Goal: Register for event/course

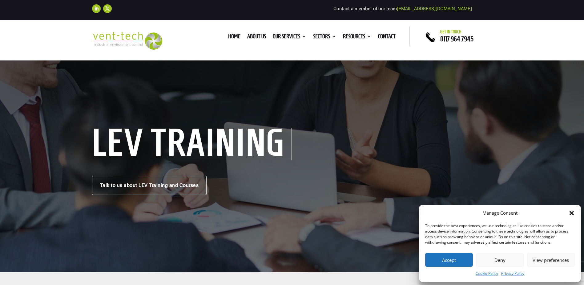
click at [495, 255] on button "Deny" at bounding box center [500, 259] width 48 height 14
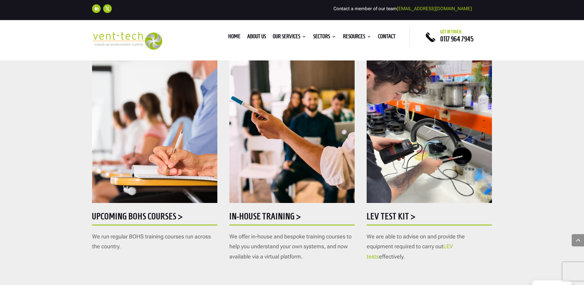
scroll to position [277, 0]
drag, startPoint x: 402, startPoint y: 213, endPoint x: 383, endPoint y: 216, distance: 18.9
click at [383, 216] on h5 "LEV Test Kit >" at bounding box center [429, 218] width 125 height 12
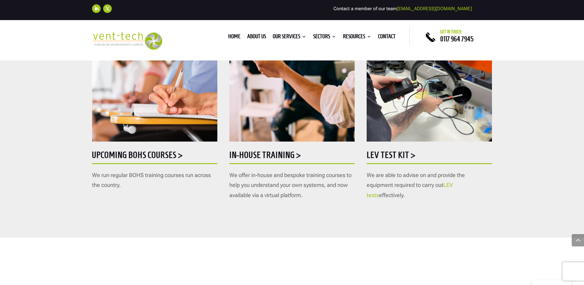
scroll to position [308, 0]
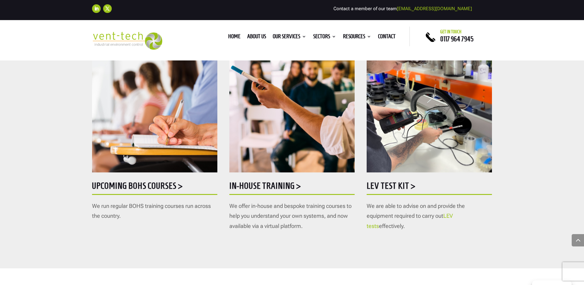
click at [258, 186] on h5 "In-house training >" at bounding box center [291, 187] width 125 height 12
click at [109, 183] on h5 "Upcoming BOHS courses >" at bounding box center [154, 187] width 125 height 12
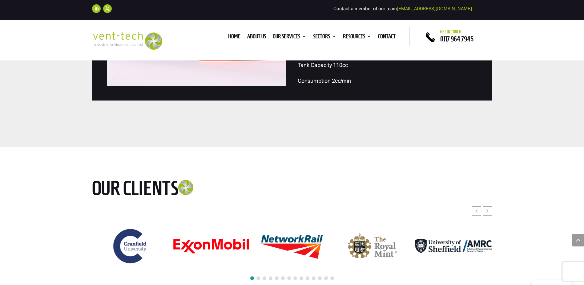
scroll to position [1940, 0]
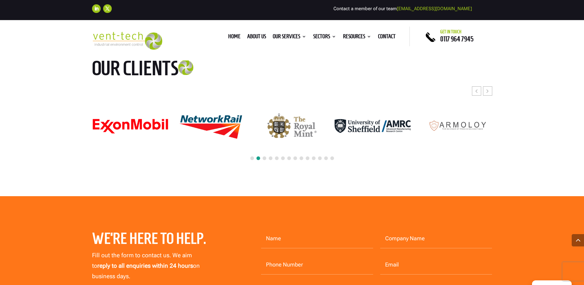
click at [578, 239] on span at bounding box center [578, 240] width 12 height 12
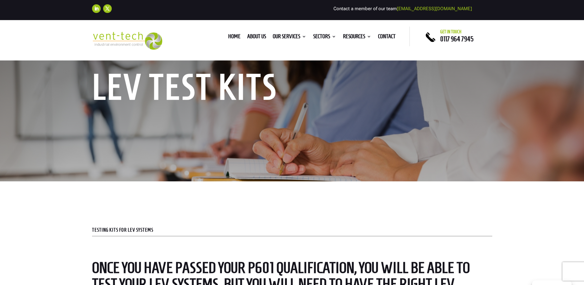
scroll to position [0, 0]
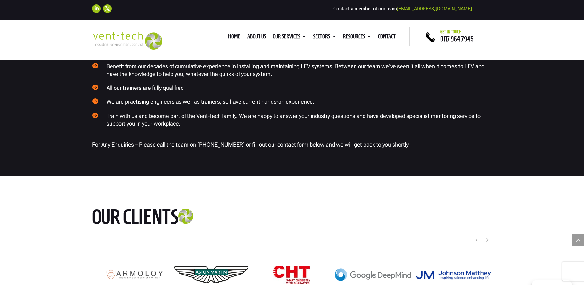
scroll to position [554, 0]
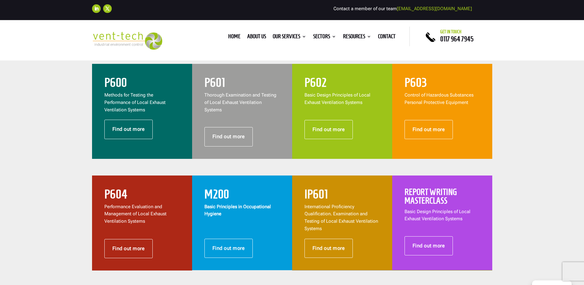
scroll to position [246, 0]
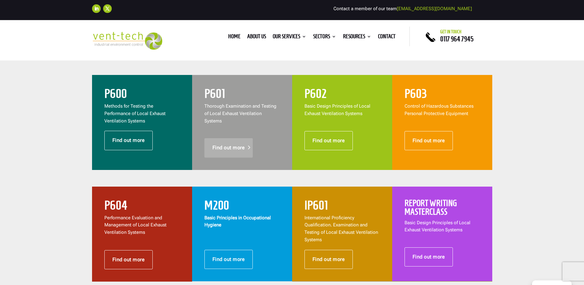
click at [226, 140] on link "Find out more" at bounding box center [228, 147] width 49 height 19
click at [120, 141] on link "Find out more" at bounding box center [128, 140] width 49 height 19
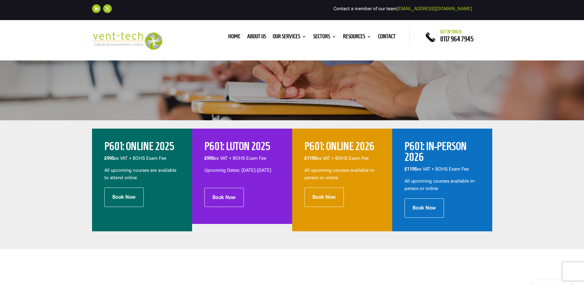
scroll to position [185, 0]
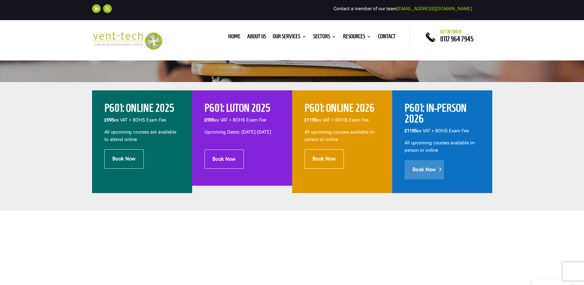
click at [429, 161] on link "Book Now" at bounding box center [424, 169] width 39 height 19
click at [120, 152] on link "Book Now" at bounding box center [123, 158] width 39 height 19
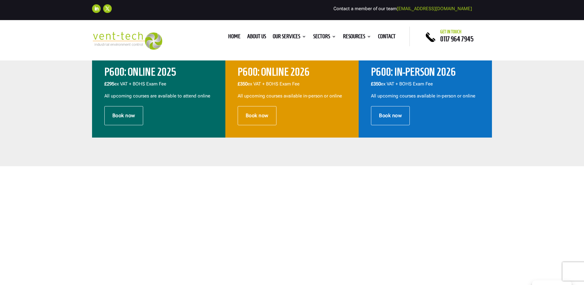
scroll to position [216, 0]
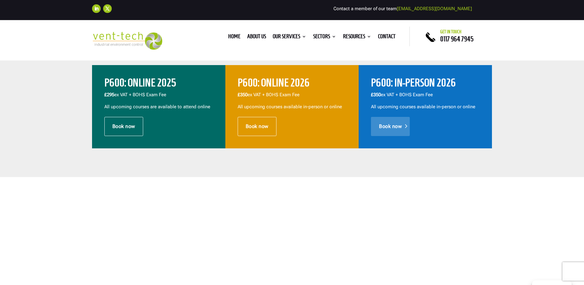
click at [391, 127] on link "Book now" at bounding box center [390, 126] width 39 height 19
